Goal: Task Accomplishment & Management: Manage account settings

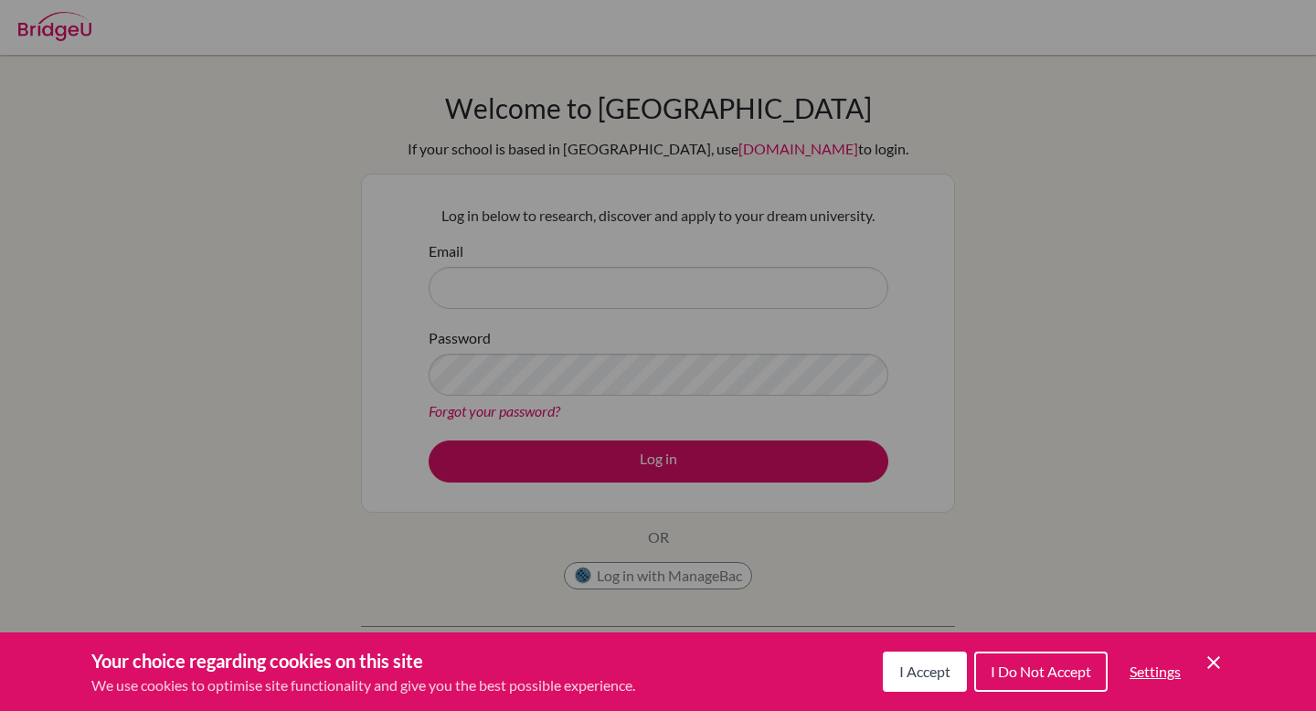
click at [668, 282] on div "Cookie Preferences" at bounding box center [658, 355] width 1316 height 711
click at [908, 666] on span "I Accept" at bounding box center [924, 671] width 51 height 17
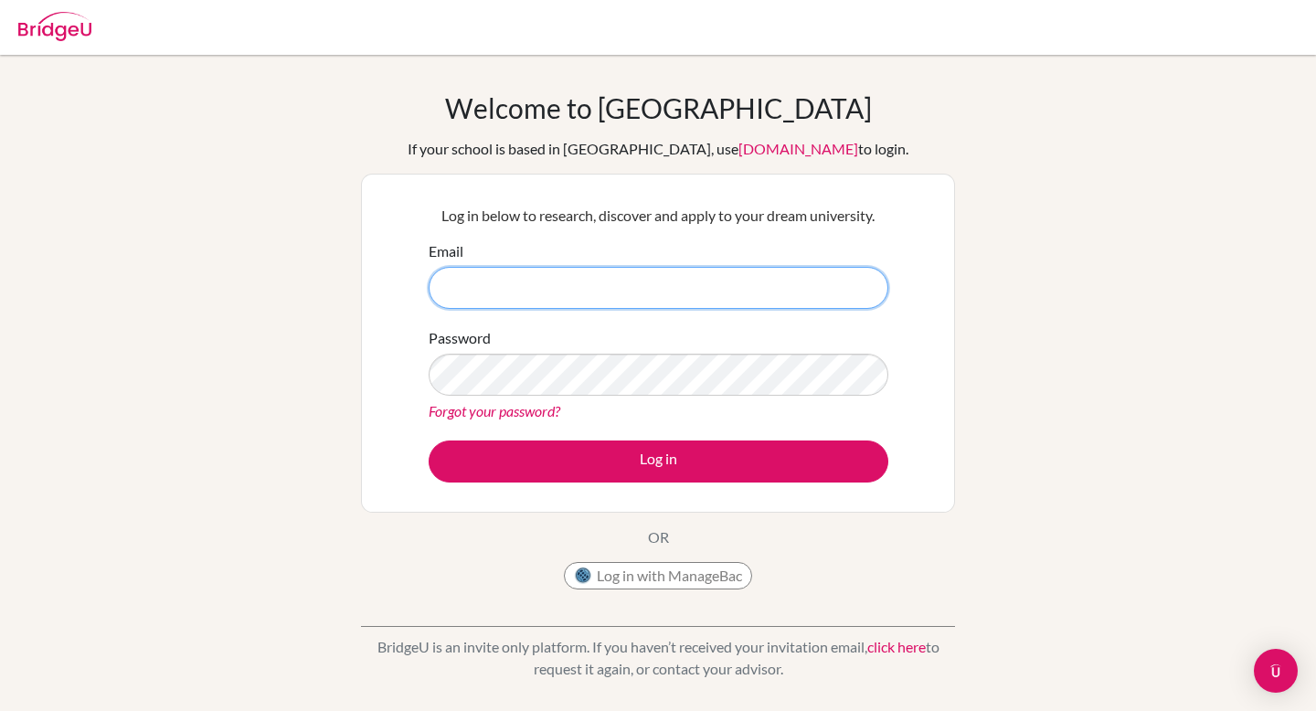
click at [464, 281] on input "Email" at bounding box center [659, 288] width 460 height 42
click at [600, 570] on button "Log in with ManageBac" at bounding box center [658, 575] width 188 height 27
type input "a"
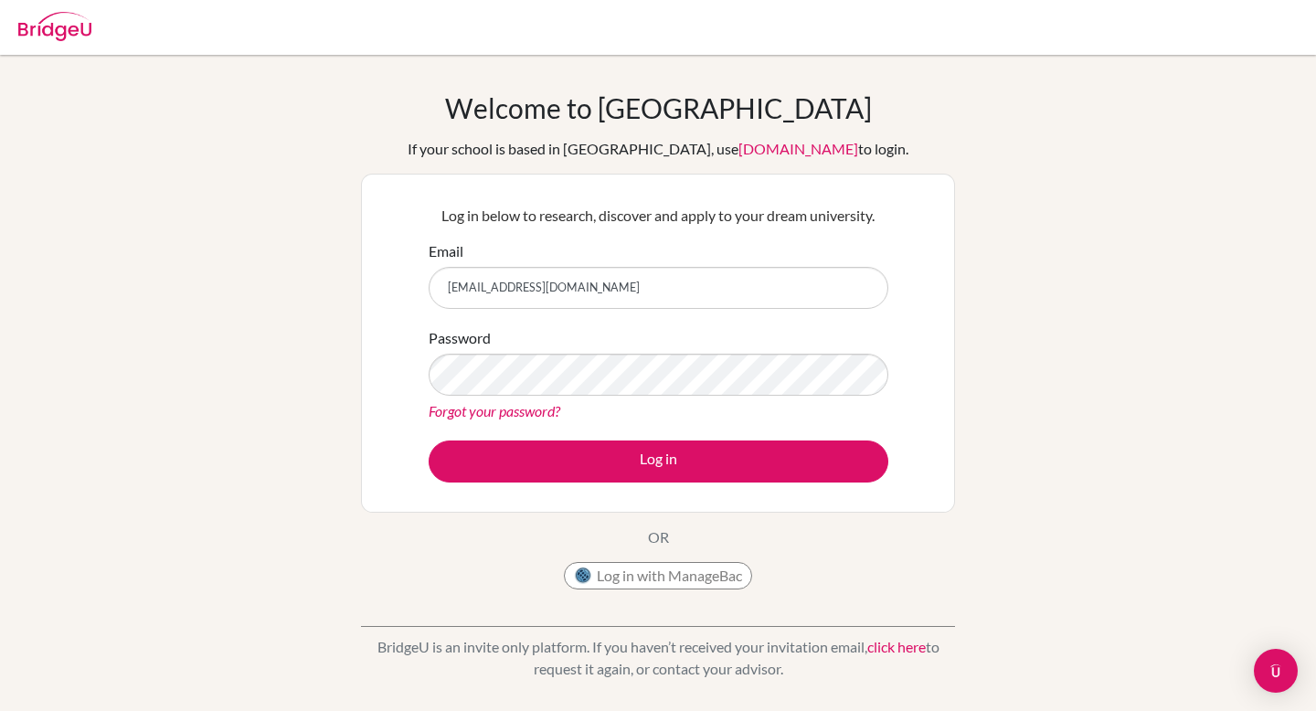
type input "[EMAIL_ADDRESS][DOMAIN_NAME]"
drag, startPoint x: 601, startPoint y: 275, endPoint x: 516, endPoint y: 308, distance: 91.1
click at [517, 308] on input "azzalinaj@vislao.com" at bounding box center [659, 288] width 460 height 42
click at [85, 25] on img at bounding box center [54, 26] width 73 height 29
click at [75, 33] on img at bounding box center [54, 26] width 73 height 29
